Goal: Task Accomplishment & Management: Manage account settings

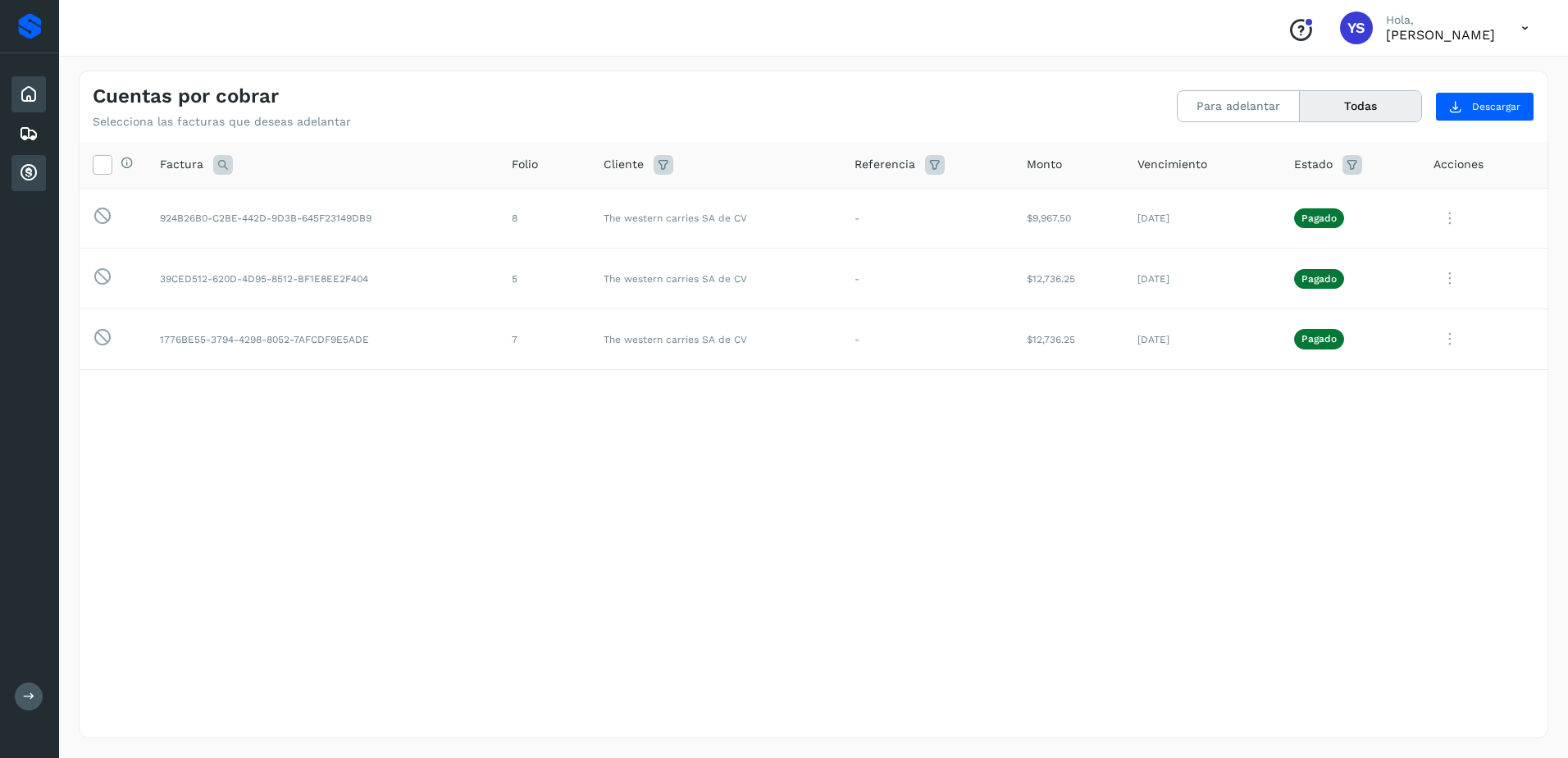
click at [27, 98] on icon at bounding box center [28, 93] width 19 height 19
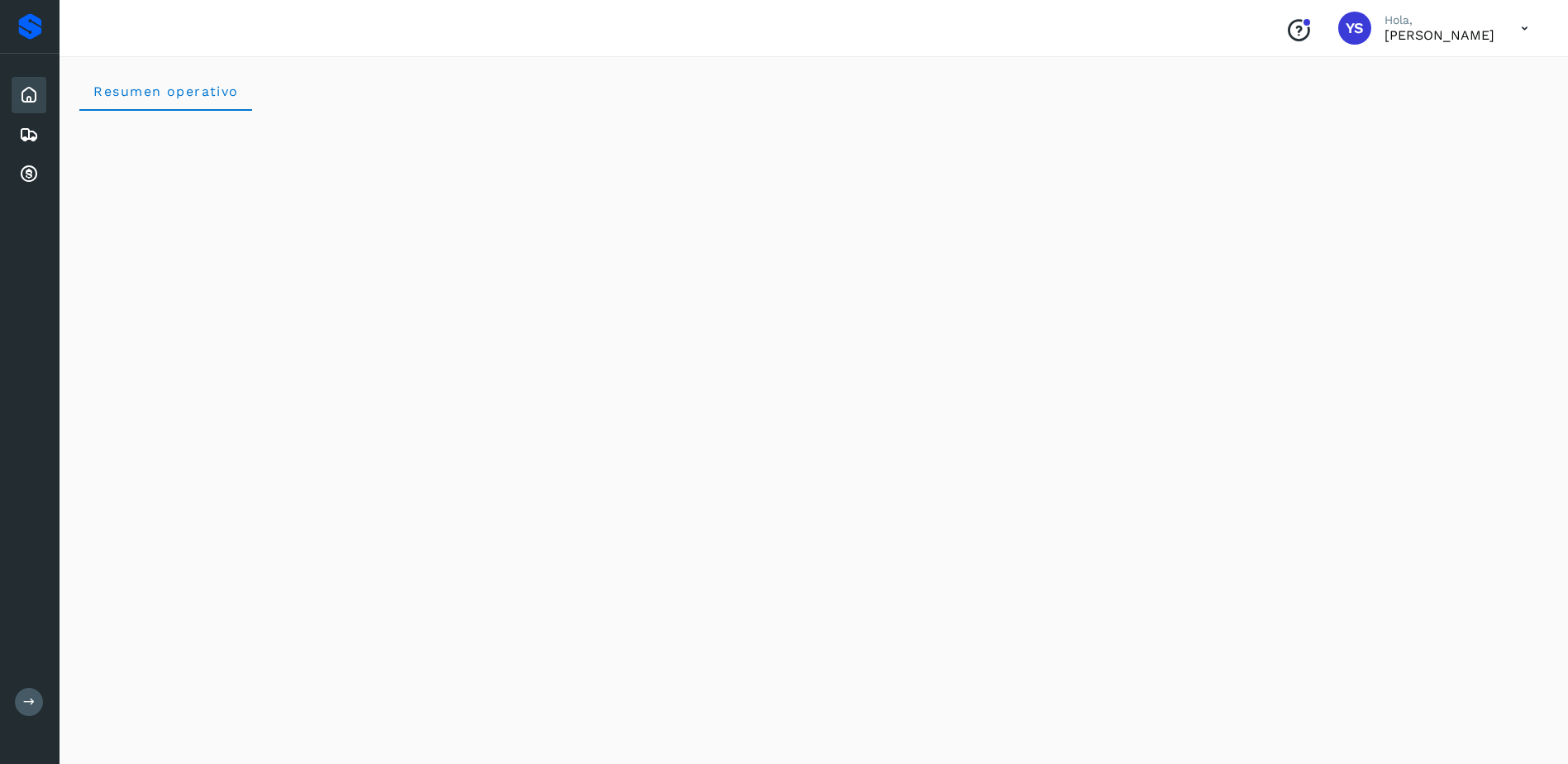
click at [52, 182] on div "Inicio Embarques Cuentas por cobrar" at bounding box center [30, 134] width 59 height 162
click at [31, 169] on icon at bounding box center [29, 174] width 19 height 19
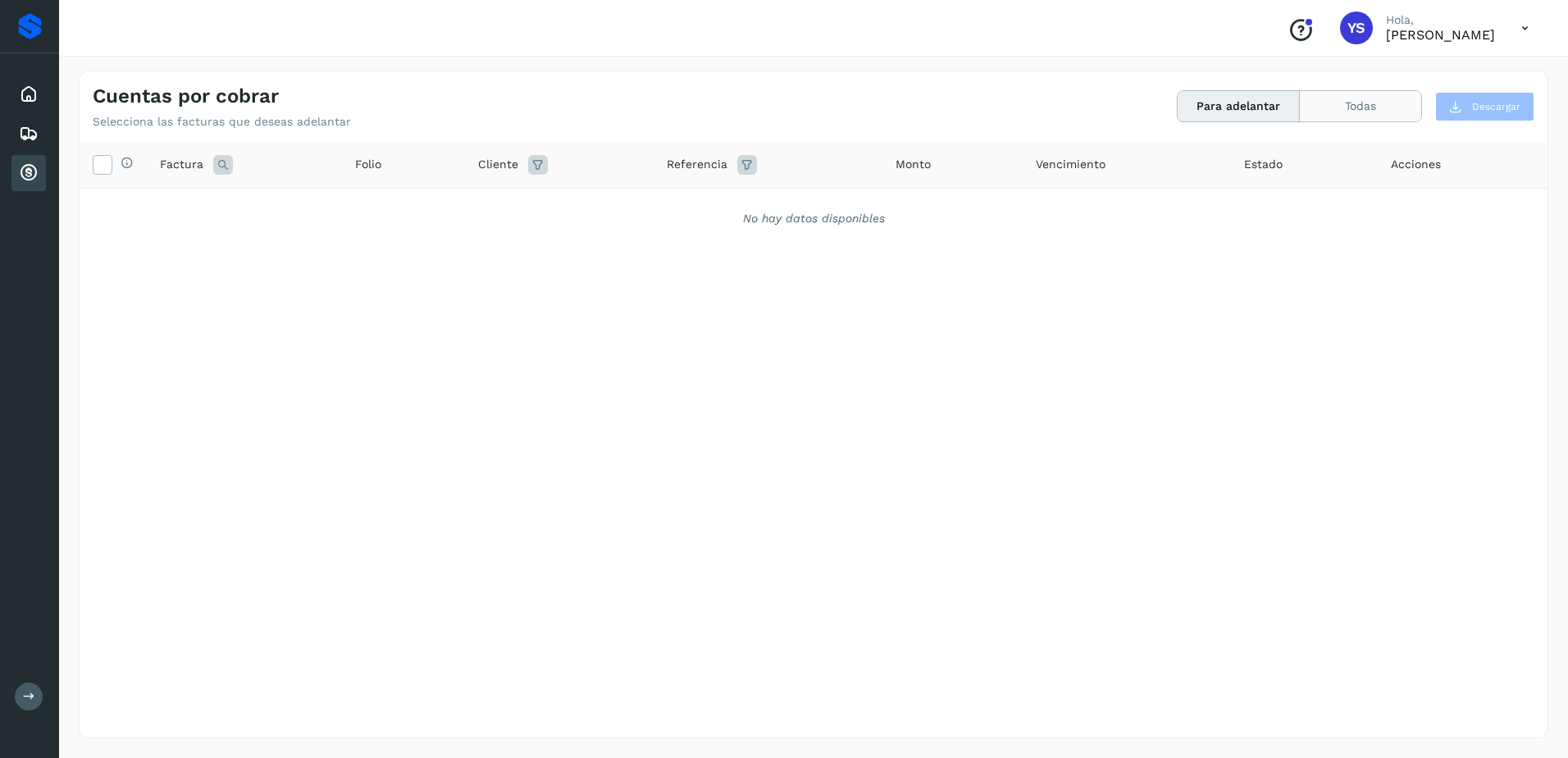
click at [1307, 107] on button "Todas" at bounding box center [1361, 105] width 121 height 30
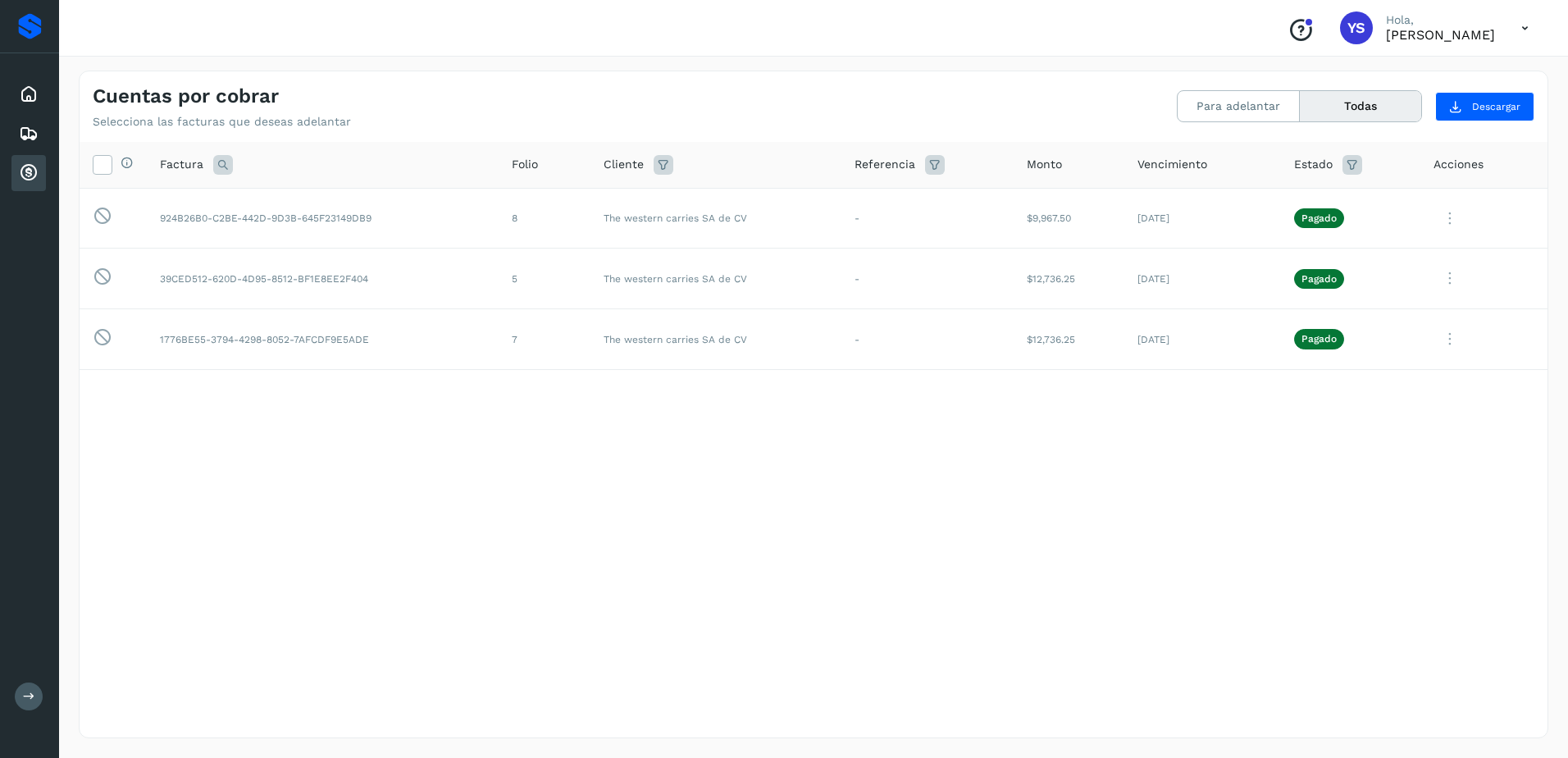
click at [762, 541] on div "Selecciona todas las facturas disponibles para adelanto Factura Folio Cliente R…" at bounding box center [814, 406] width 1468 height 528
click at [1120, 453] on div "Selecciona todas las facturas disponibles para adelanto Factura Folio Cliente R…" at bounding box center [814, 406] width 1468 height 528
click at [22, 161] on div "Cuentas por cobrar" at bounding box center [29, 172] width 35 height 36
click at [32, 124] on icon at bounding box center [28, 133] width 19 height 19
click at [32, 168] on icon at bounding box center [28, 172] width 19 height 19
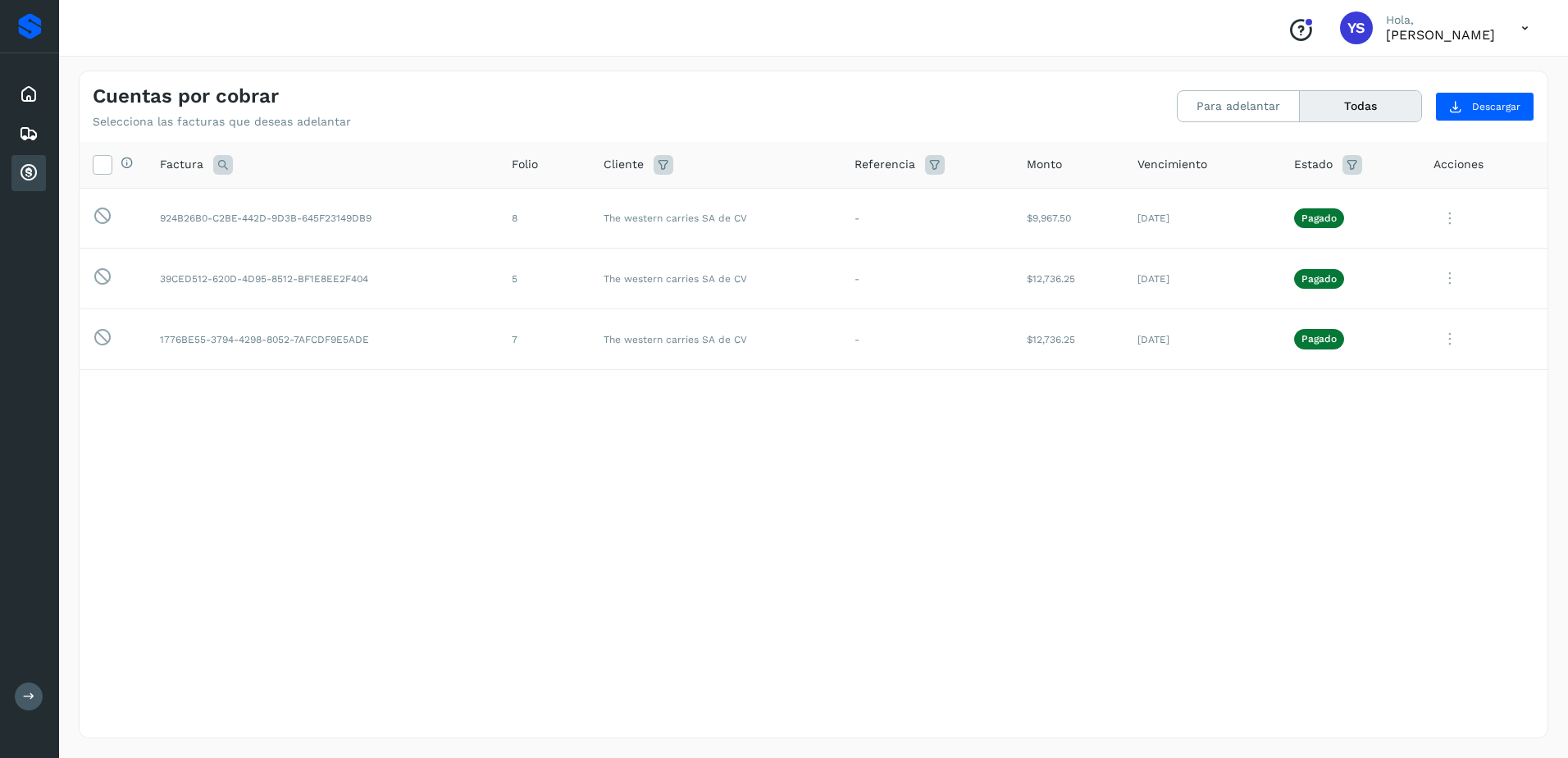
click at [32, 168] on icon at bounding box center [28, 172] width 19 height 19
click at [54, 133] on div "Inicio Embarques Cuentas por cobrar" at bounding box center [29, 133] width 59 height 160
click at [38, 128] on icon at bounding box center [28, 133] width 19 height 19
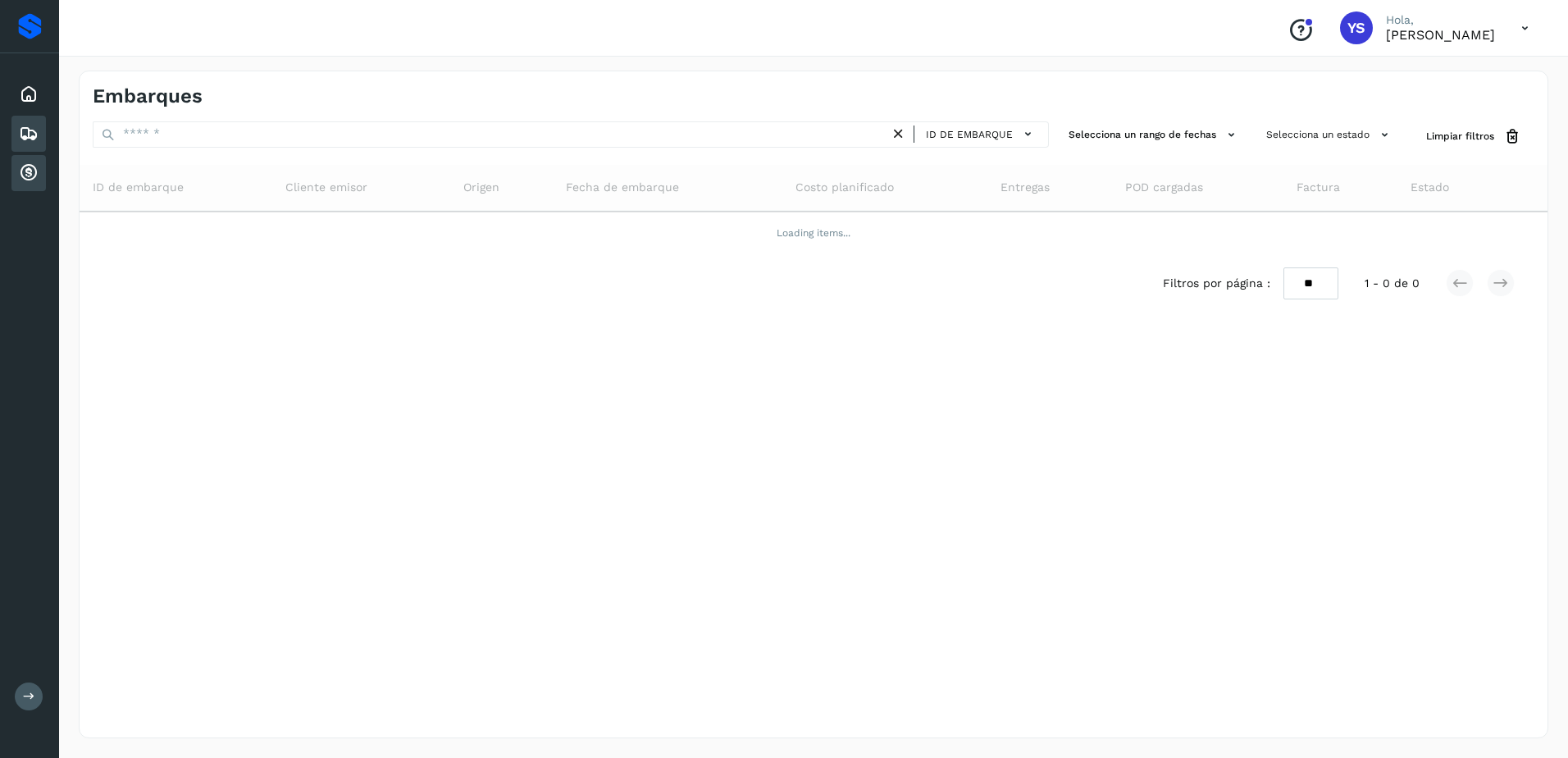
click at [31, 184] on div "Cuentas por cobrar" at bounding box center [29, 172] width 35 height 36
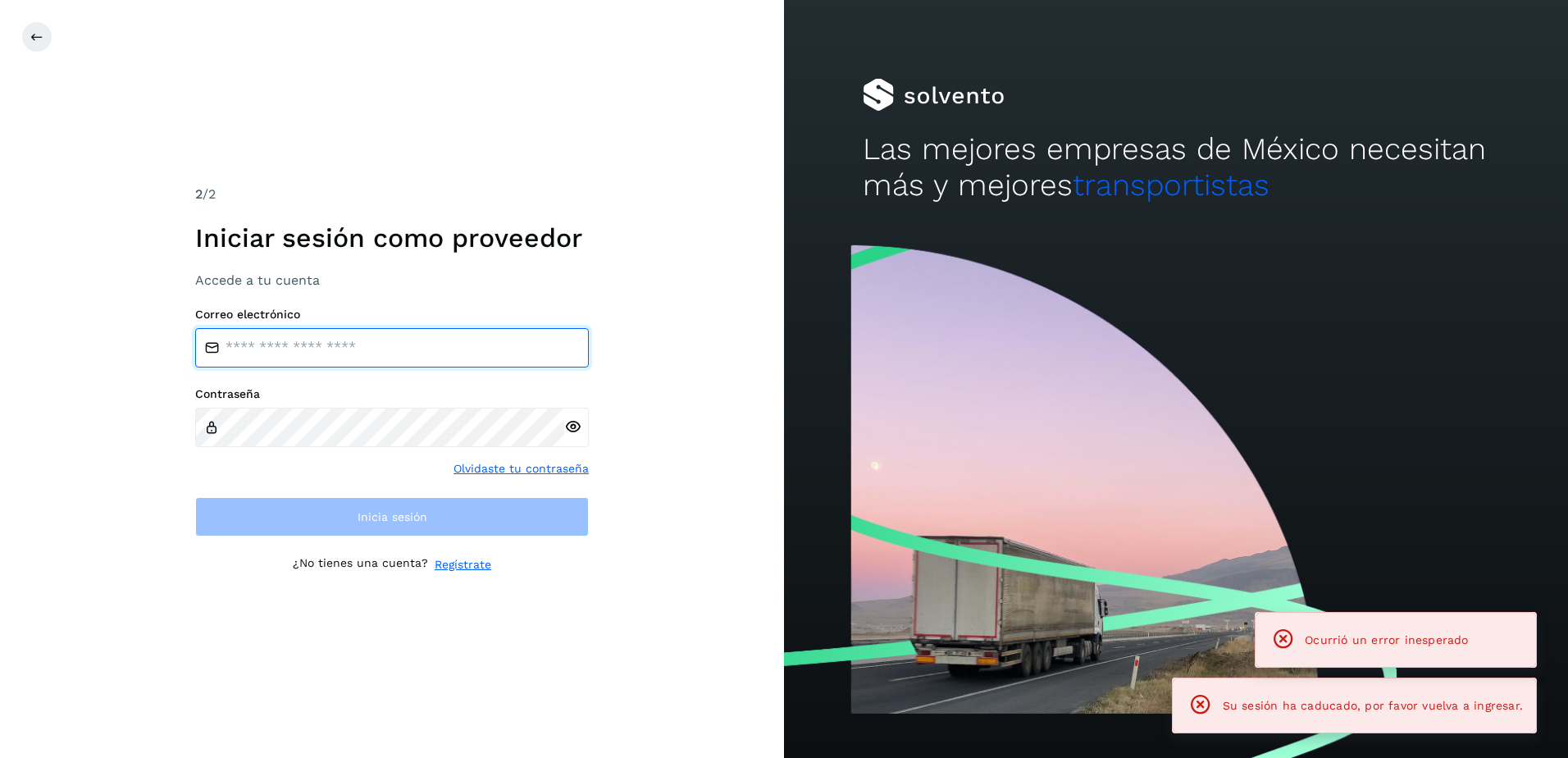
type input "**********"
